Goal: Find specific page/section: Find specific page/section

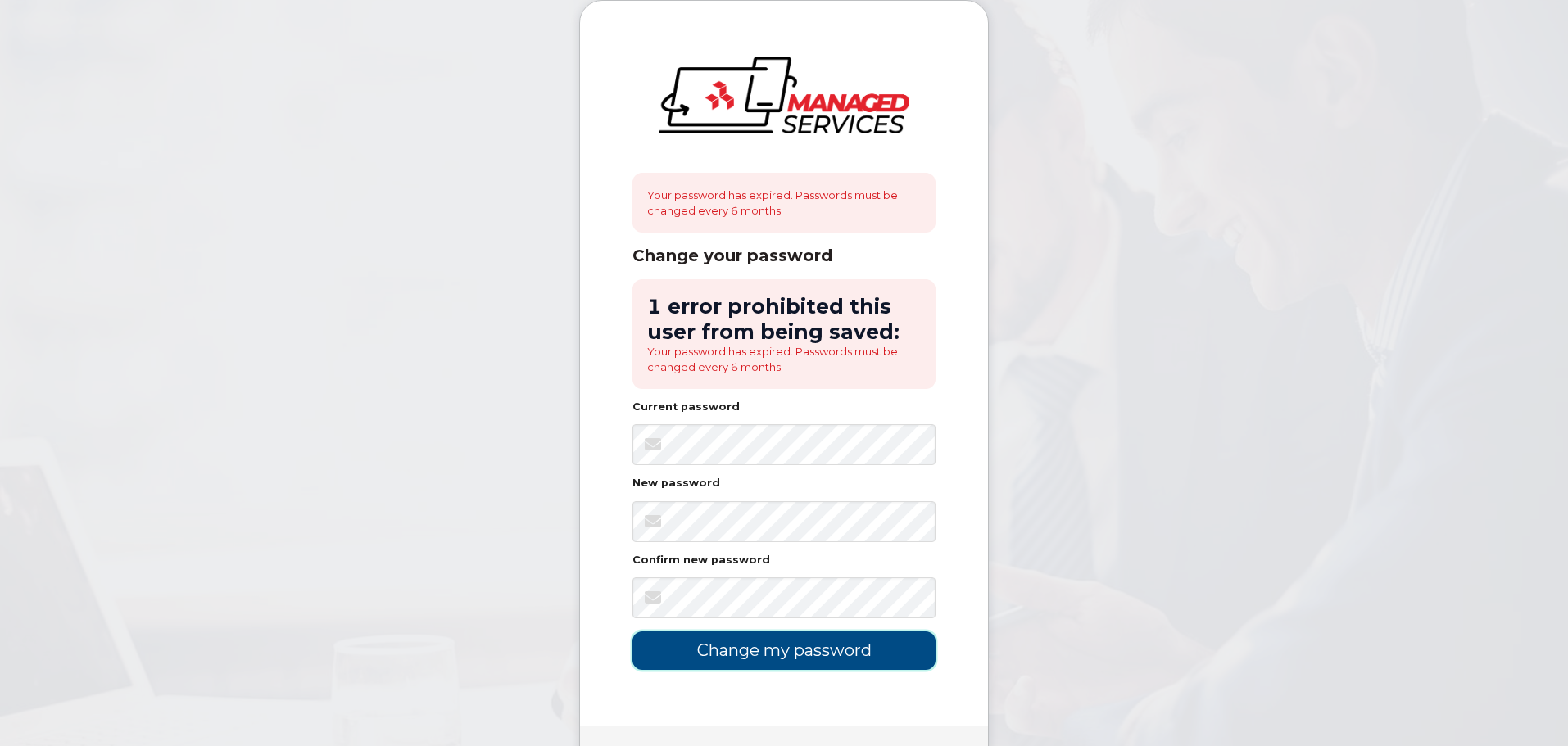
click at [774, 378] on input "Change my password" at bounding box center [784, 650] width 303 height 39
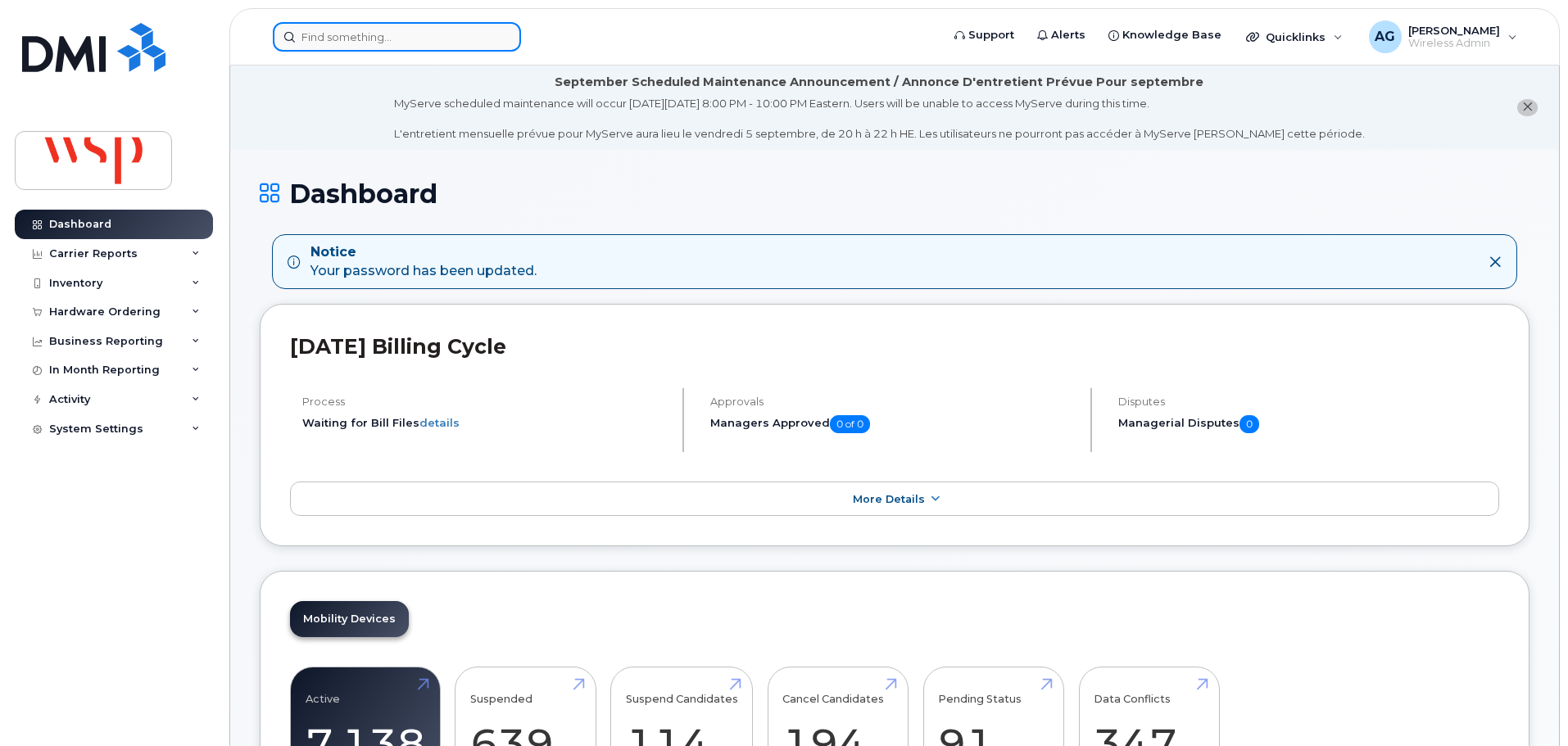
click at [448, 40] on input at bounding box center [396, 37] width 248 height 30
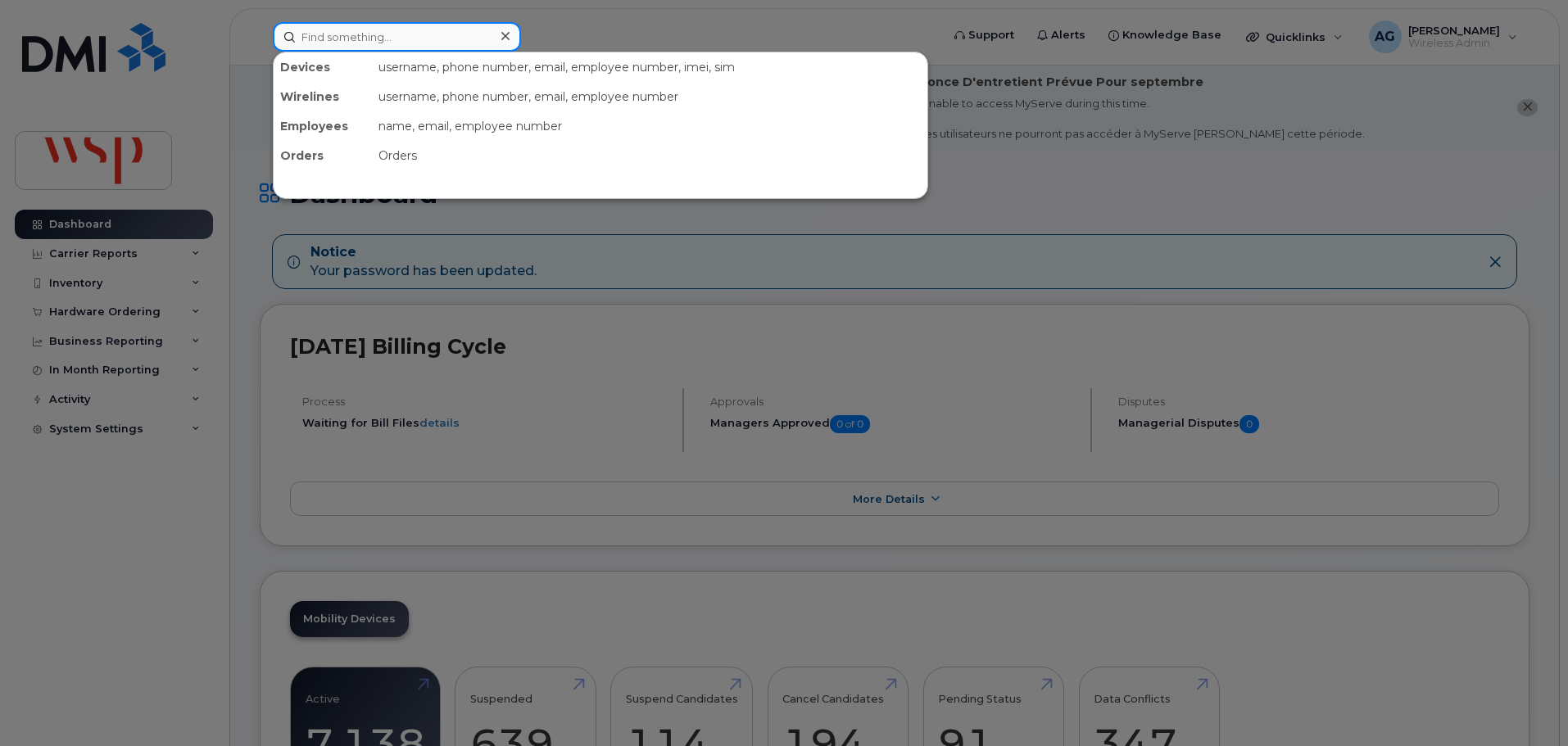
paste input "ulien Bruske"
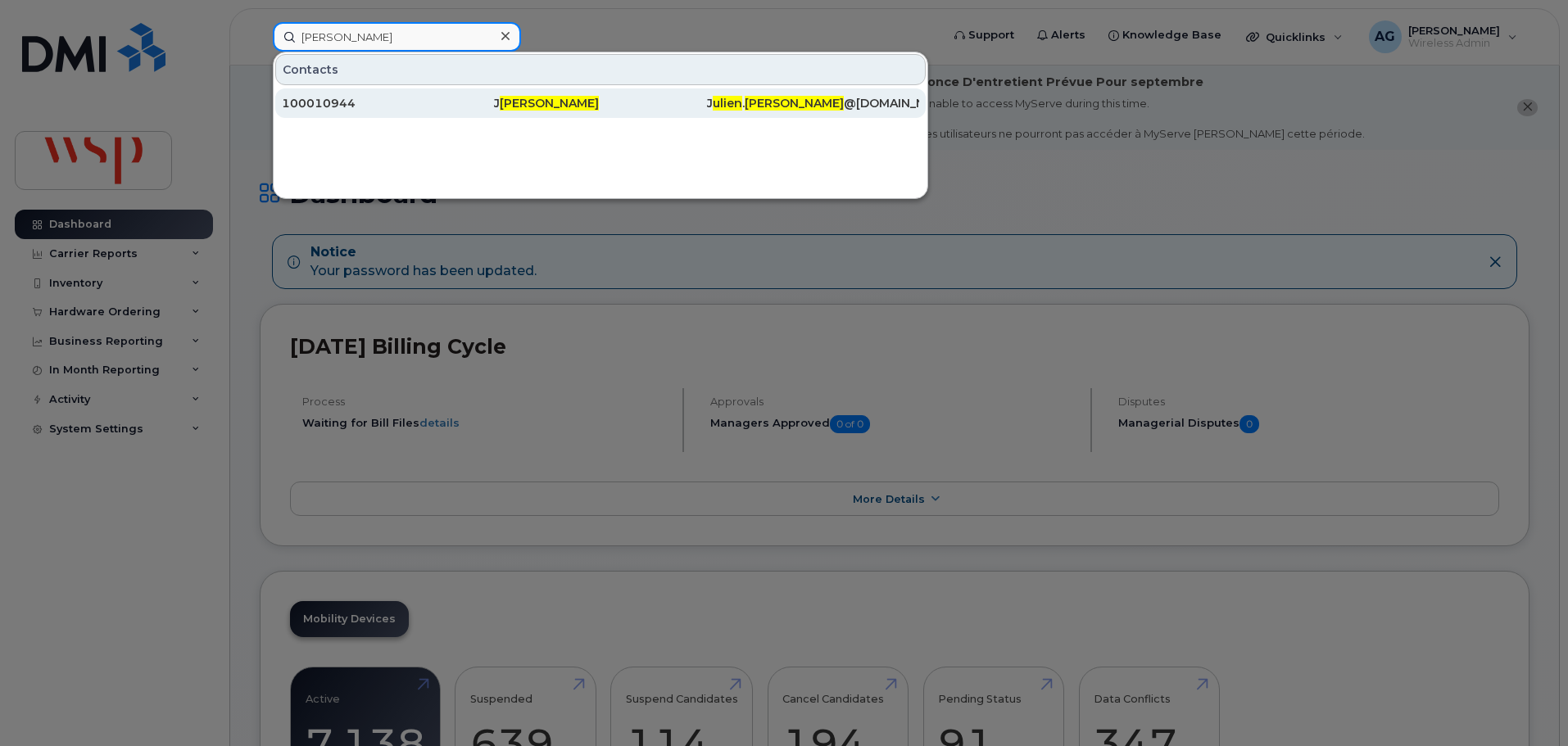
type input "ulien Bruske"
click at [486, 92] on div "100010944" at bounding box center [387, 103] width 212 height 30
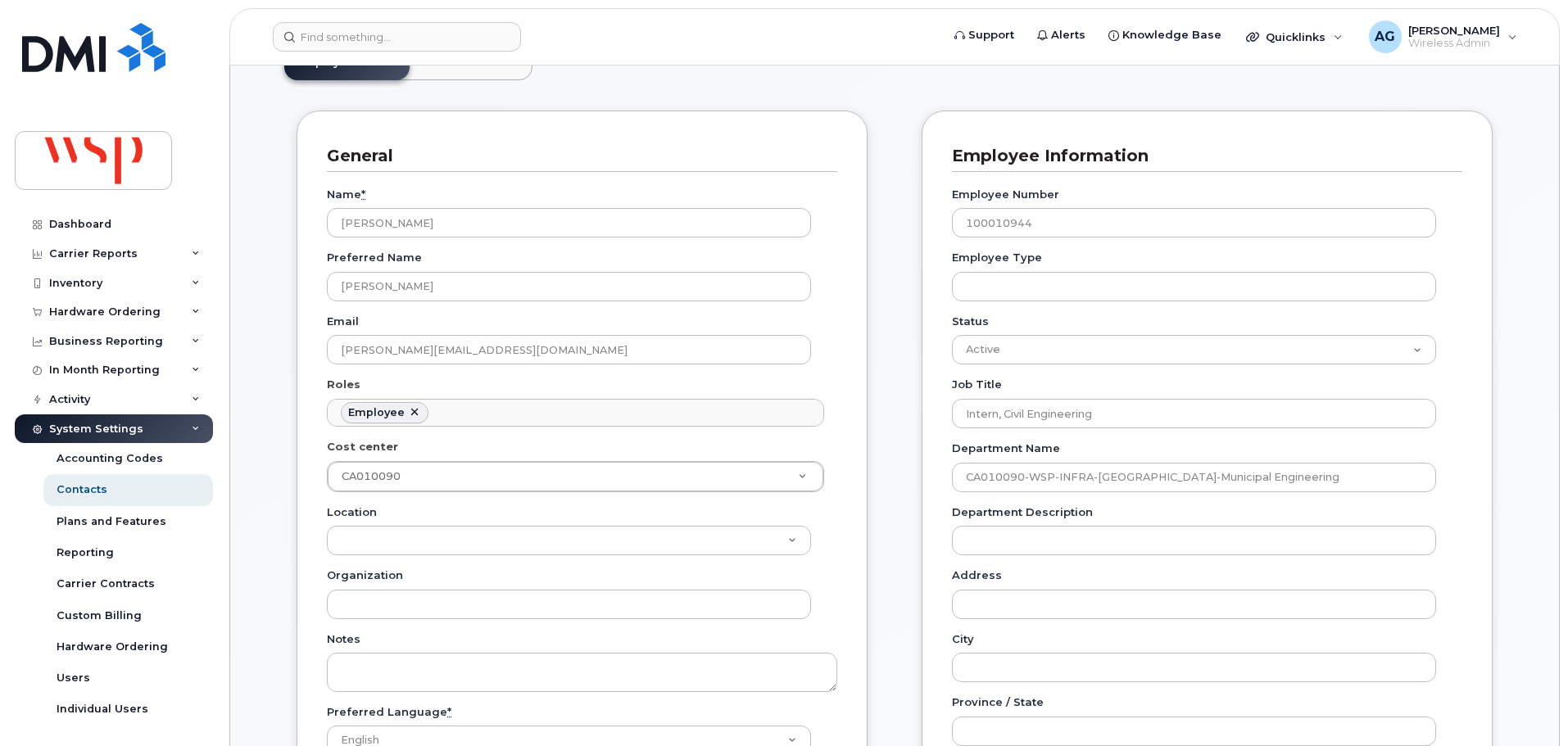
scroll to position [164, 0]
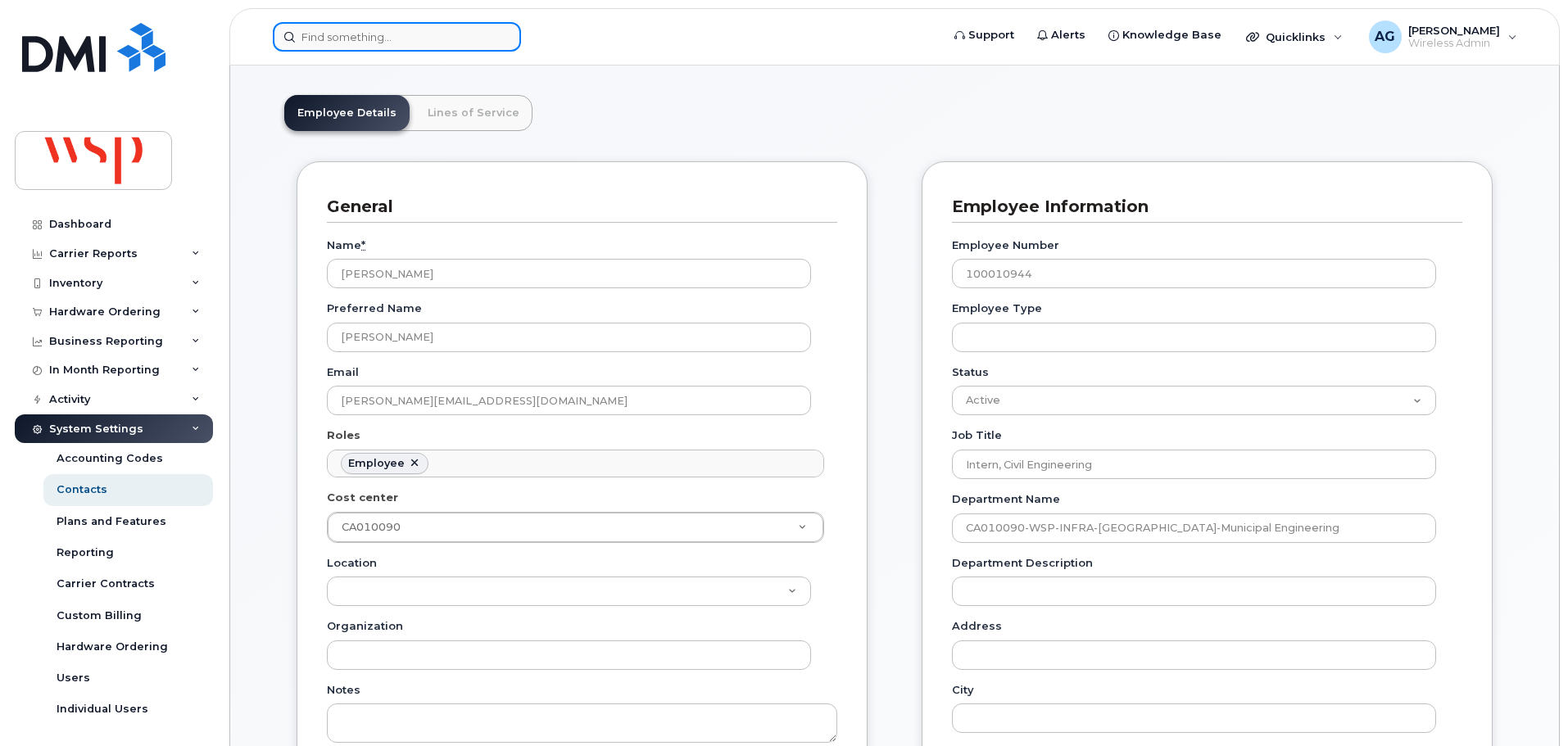
click at [467, 44] on input at bounding box center [396, 37] width 248 height 30
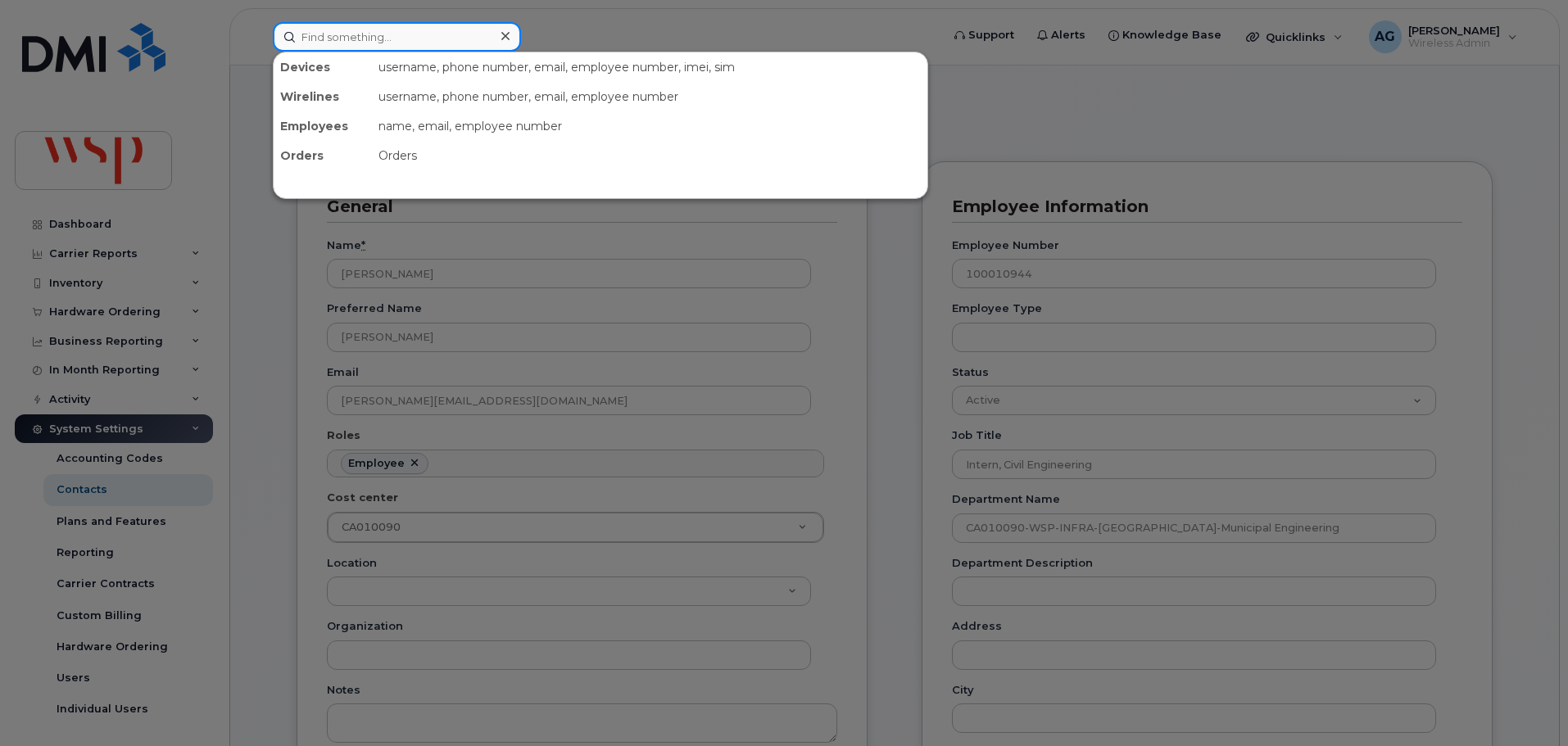
paste input "Tashfain Langah"
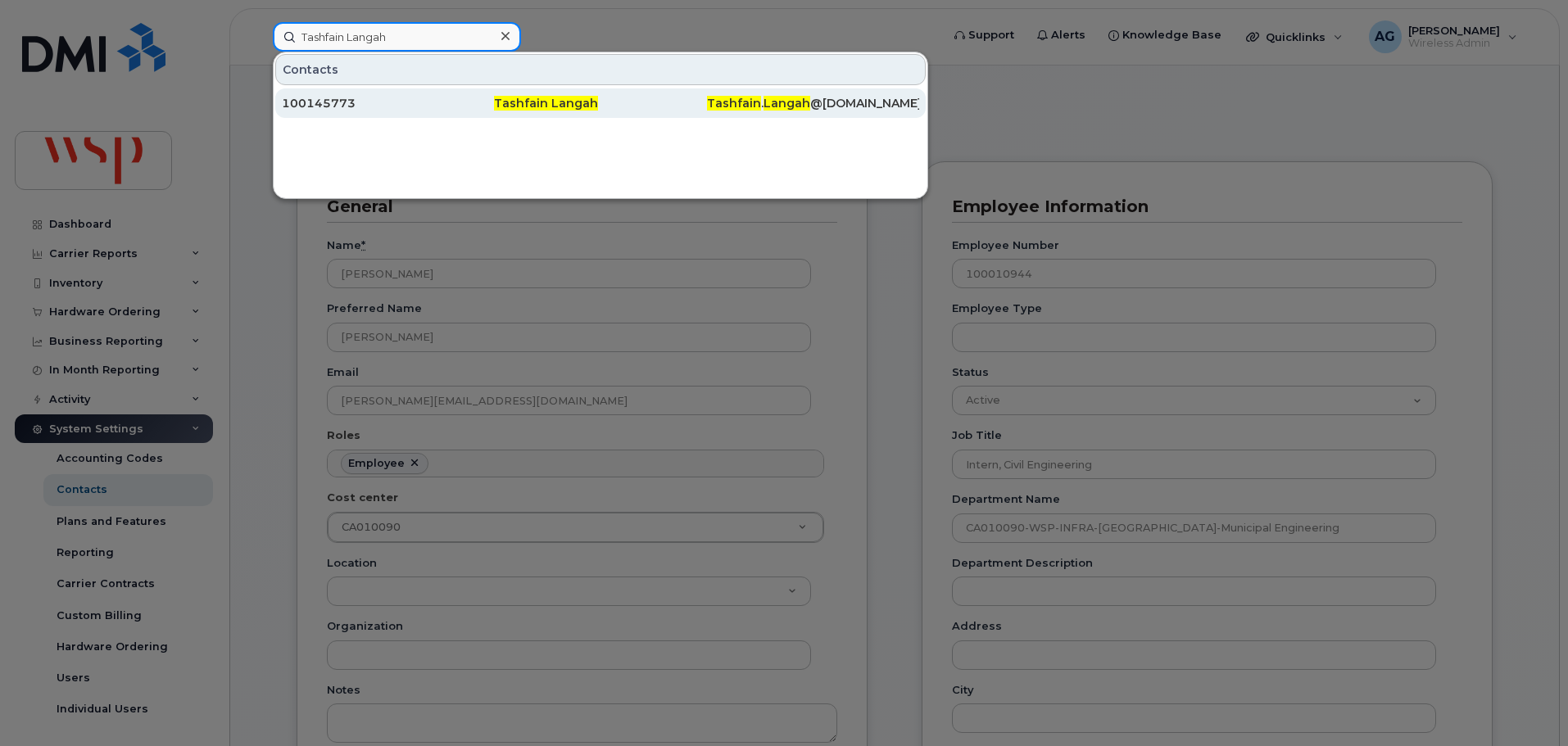
type input "Tashfain Langah"
click at [521, 108] on span "Tashfain Langah" at bounding box center [545, 103] width 104 height 14
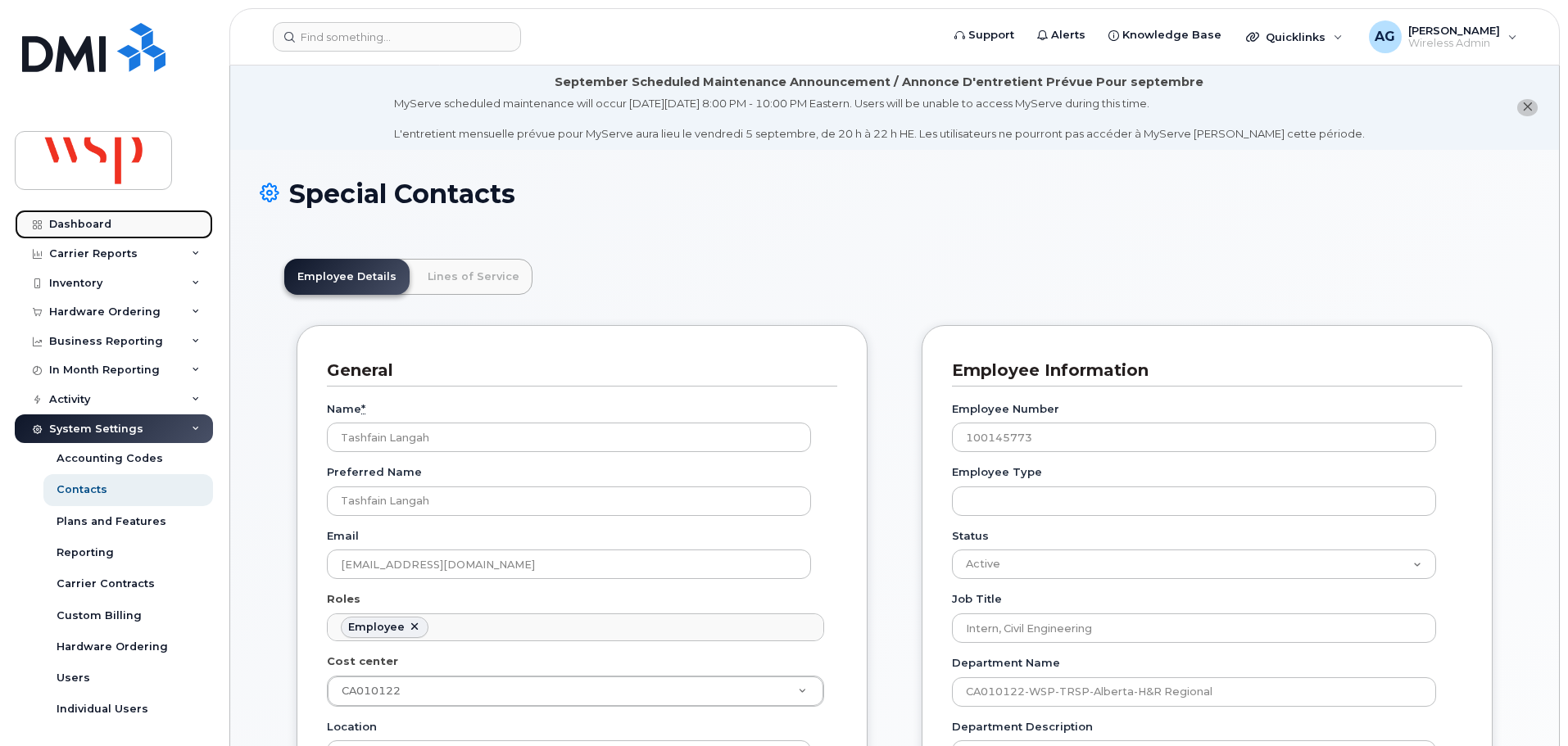
click at [134, 220] on link "Dashboard" at bounding box center [114, 224] width 198 height 30
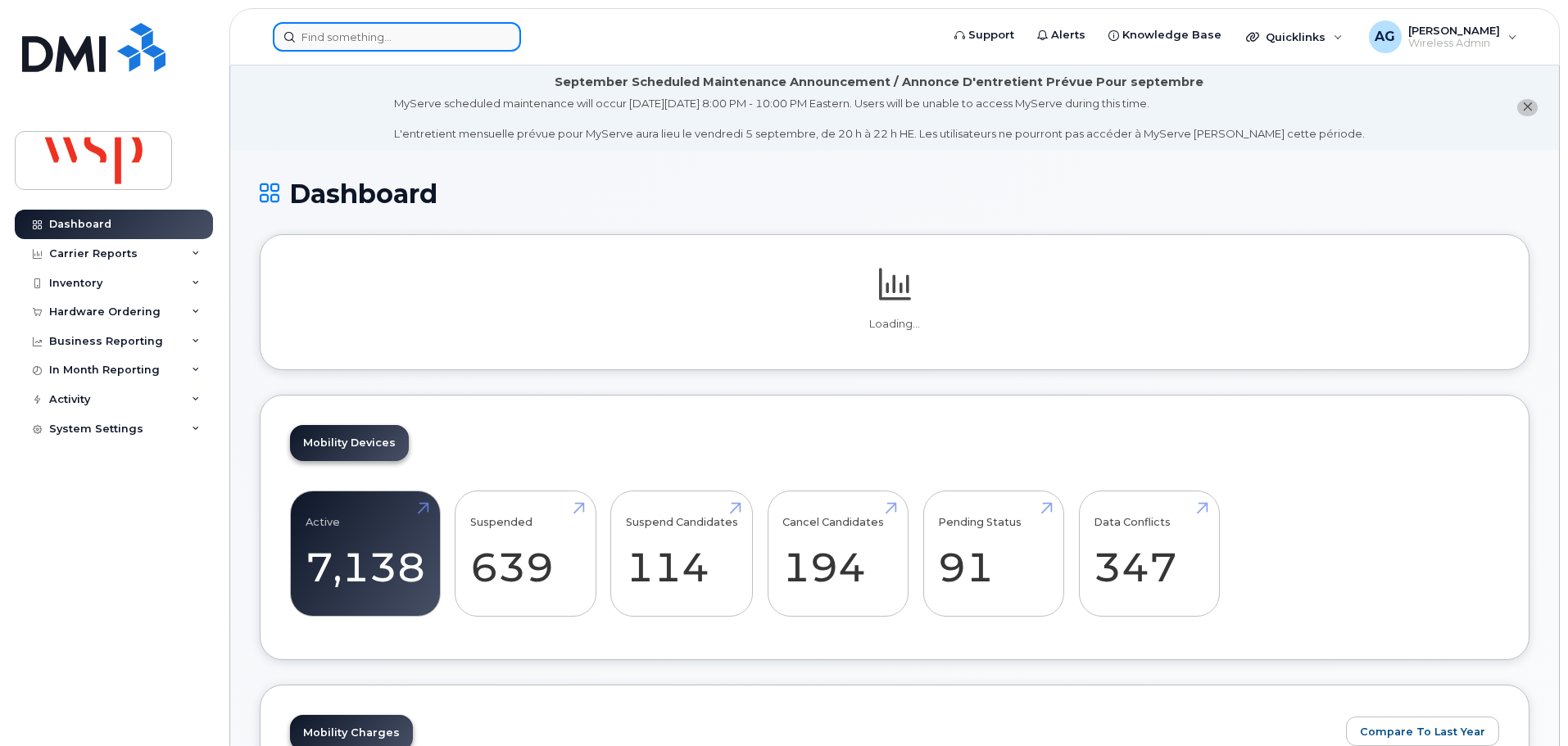
click at [422, 39] on input at bounding box center [396, 37] width 248 height 30
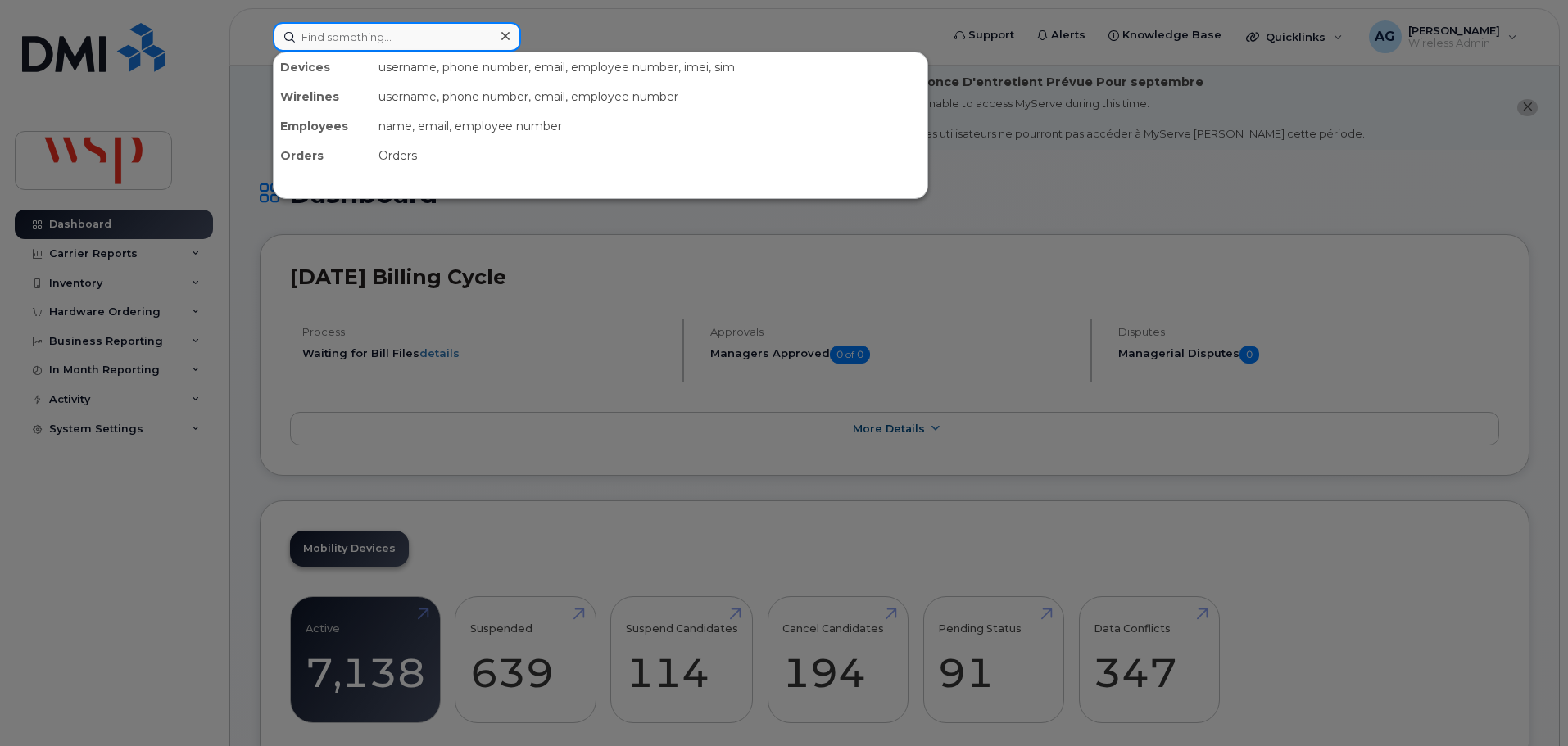
paste input "Tashfain Langah"
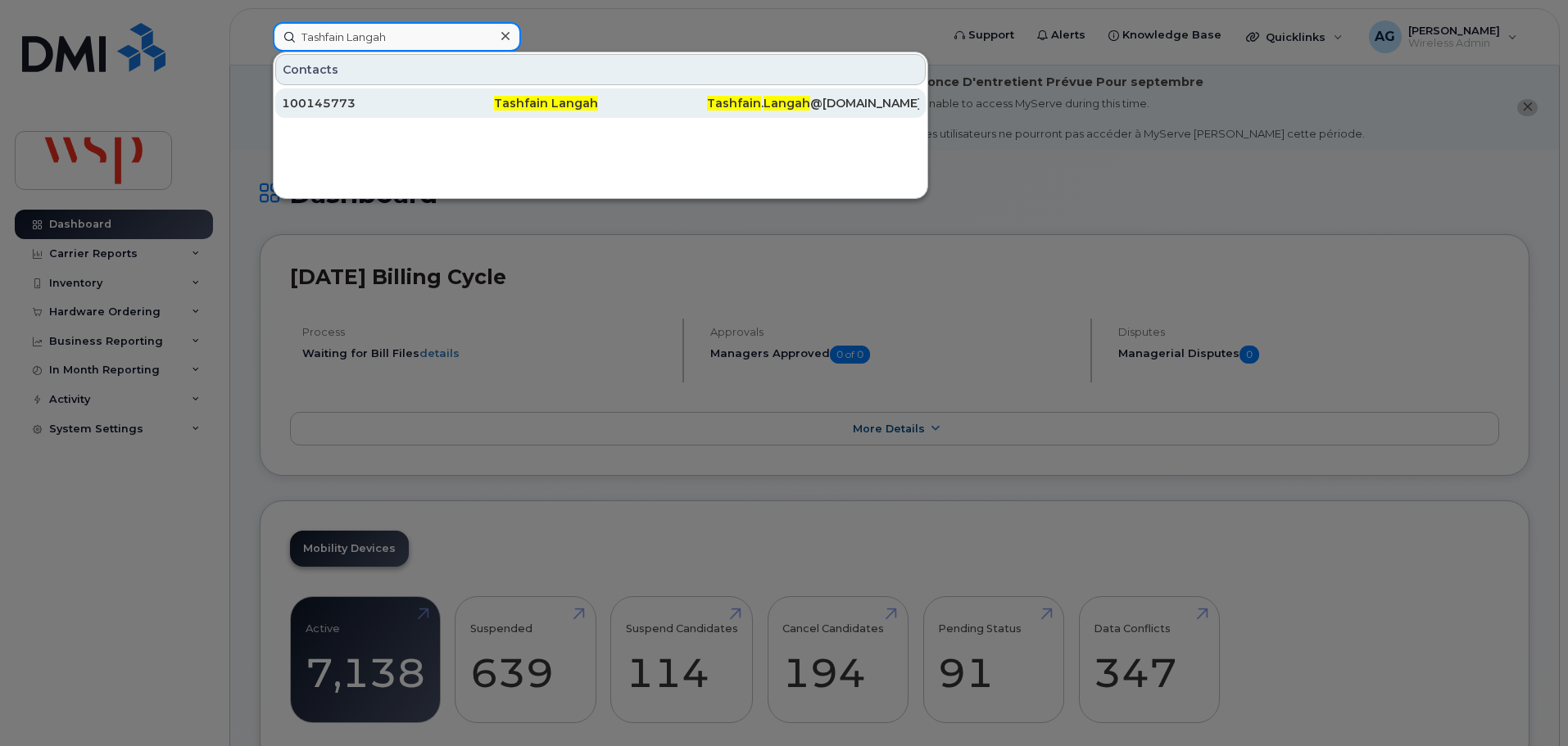
type input "Tashfain Langah"
click at [652, 102] on div "Tashfain Langah" at bounding box center [599, 103] width 212 height 16
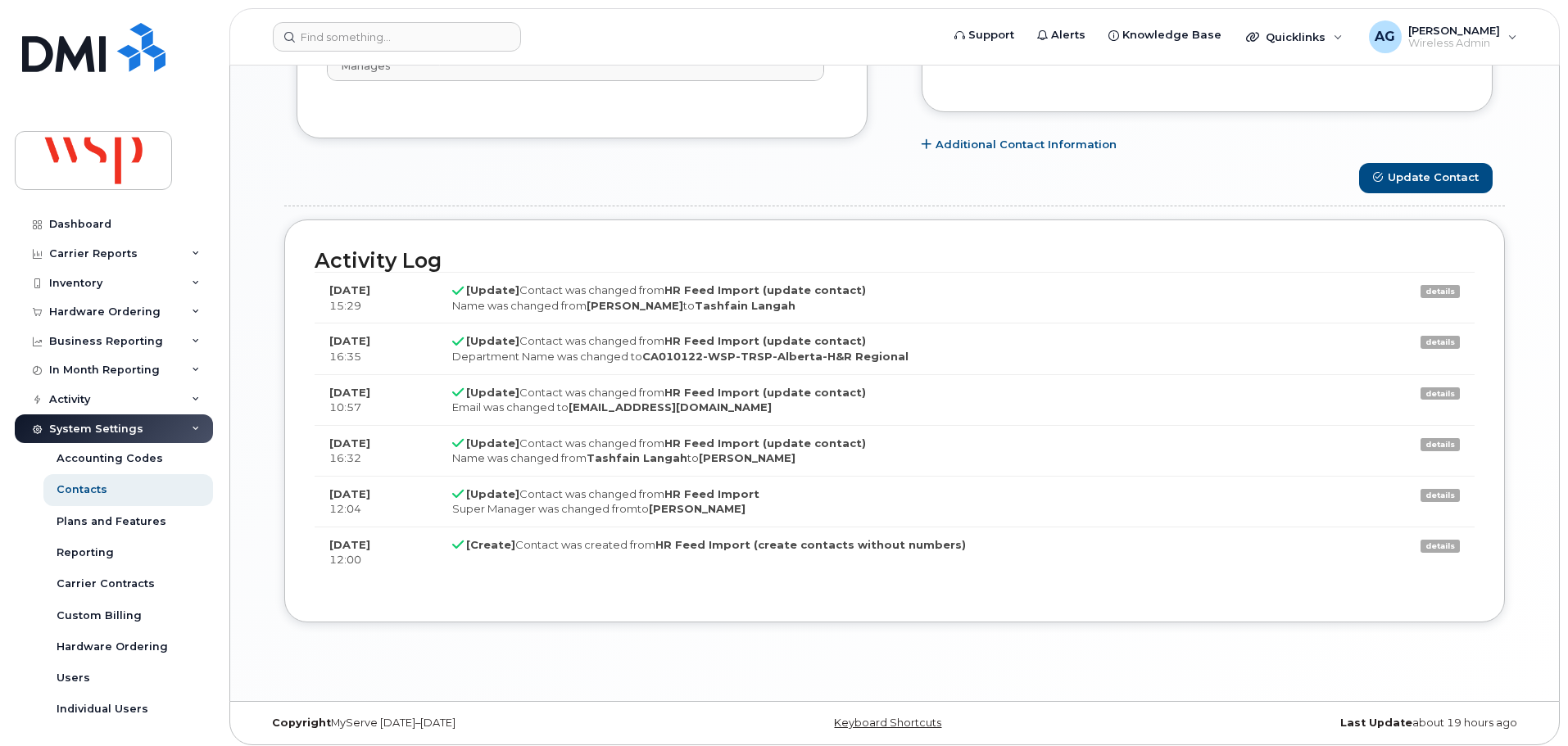
scroll to position [1230, 0]
